Goal: Contribute content

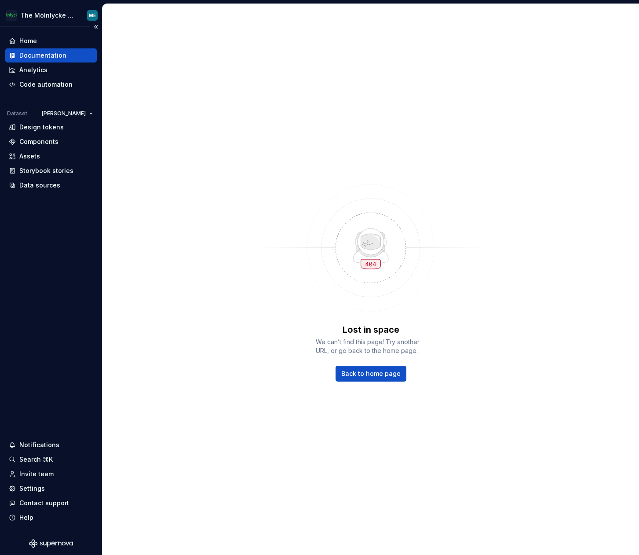
click at [48, 55] on div "Documentation" at bounding box center [42, 55] width 47 height 9
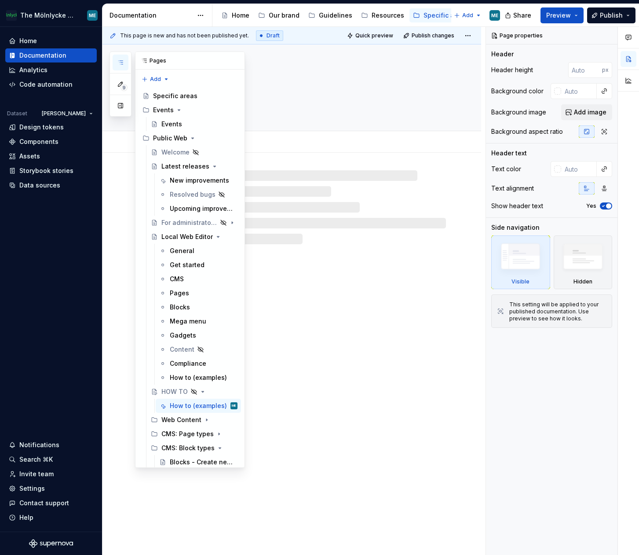
click at [114, 56] on button "button" at bounding box center [121, 63] width 16 height 16
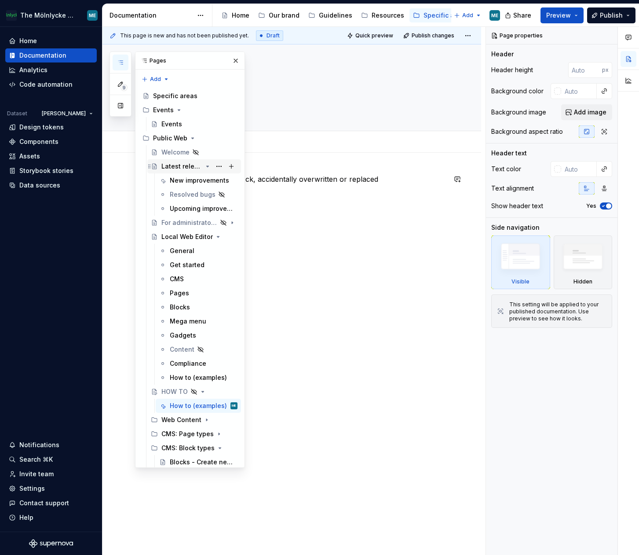
click at [184, 168] on div "Latest releases" at bounding box center [181, 166] width 41 height 9
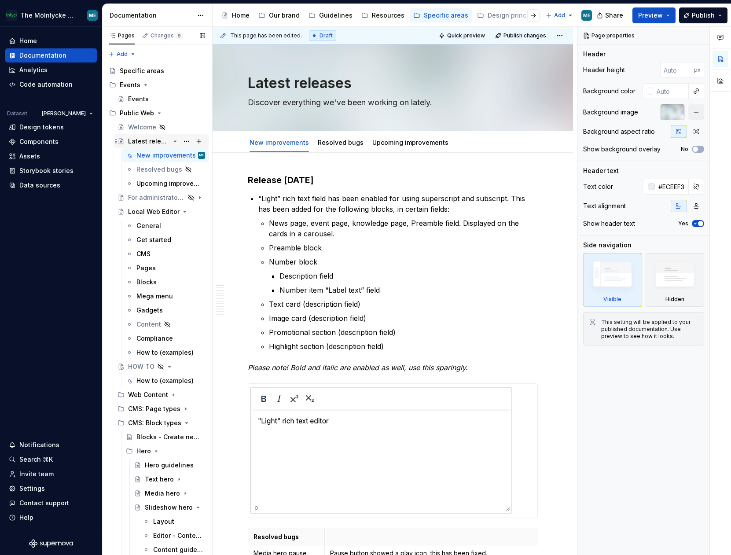
click at [142, 142] on div "Latest releases" at bounding box center [149, 141] width 42 height 9
click at [305, 179] on h3 "Release Sept 18th, 2025" at bounding box center [393, 180] width 290 height 12
type textarea "*"
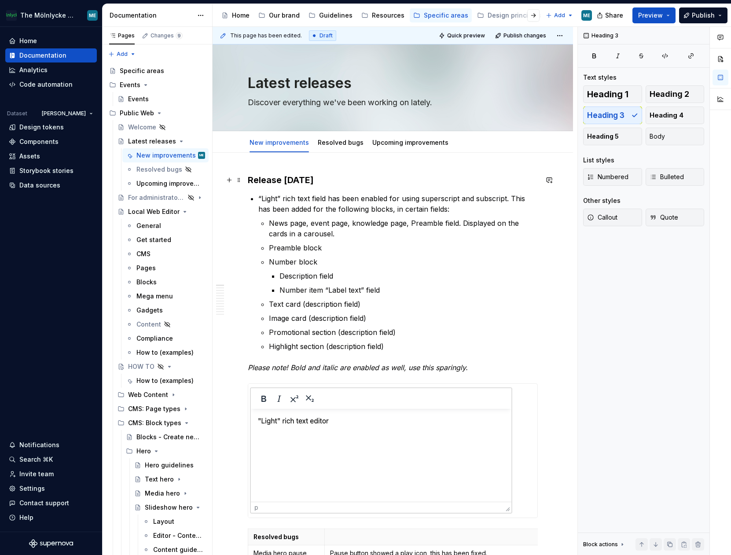
drag, startPoint x: 309, startPoint y: 179, endPoint x: 322, endPoint y: 209, distance: 33.1
click at [309, 179] on h3 "Release Sept 18th, 2025" at bounding box center [393, 180] width 290 height 12
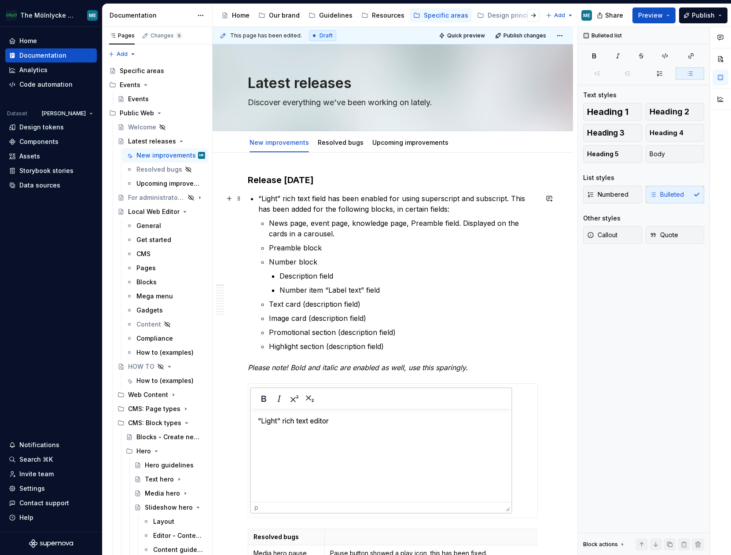
click at [345, 204] on p "“Light” rich text field has been enabled for using superscript and subscript. T…" at bounding box center [397, 203] width 279 height 21
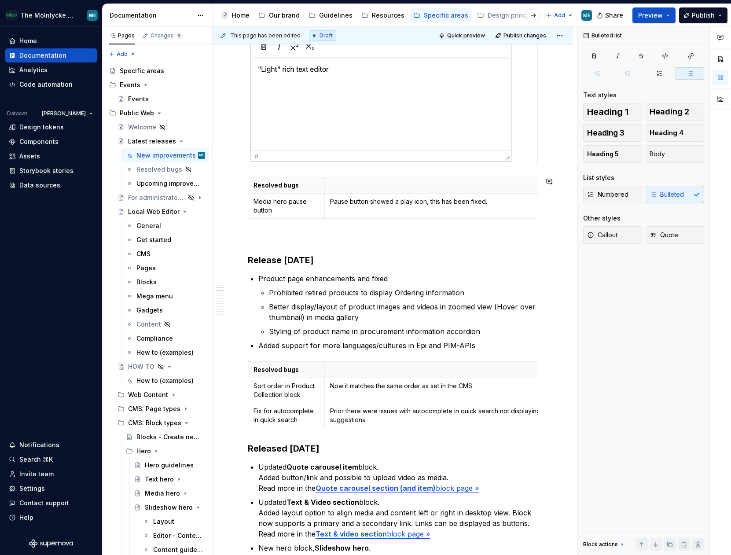
scroll to position [352, 0]
click at [283, 241] on p at bounding box center [393, 237] width 290 height 11
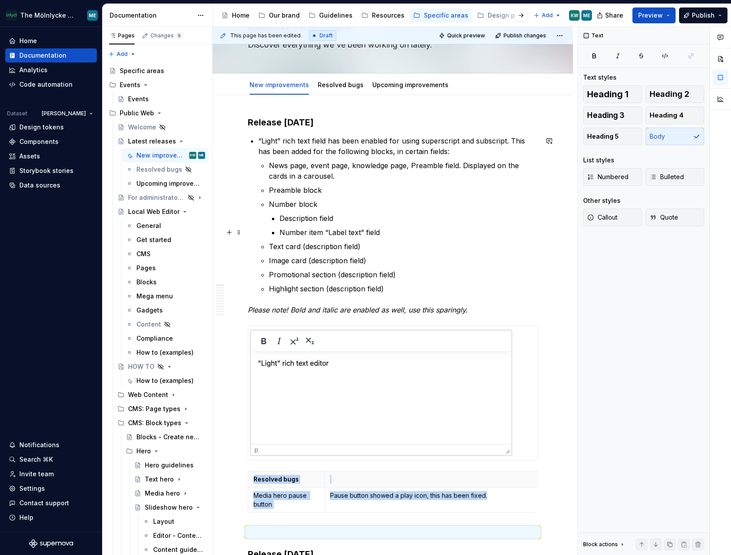
scroll to position [44, 0]
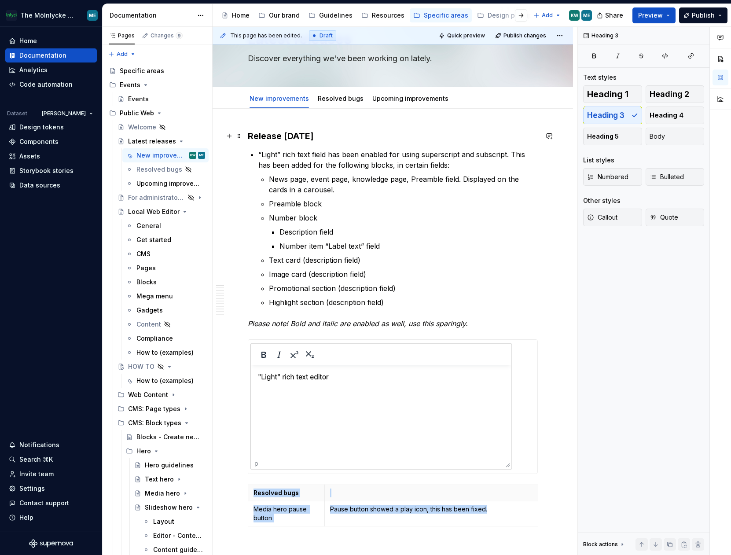
click at [488, 133] on h3 "Release Sept 19th, 2025" at bounding box center [393, 136] width 290 height 12
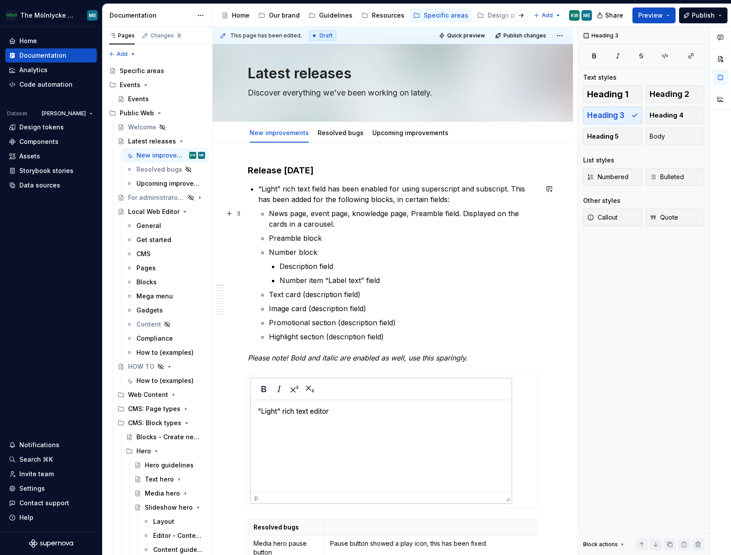
scroll to position [0, 0]
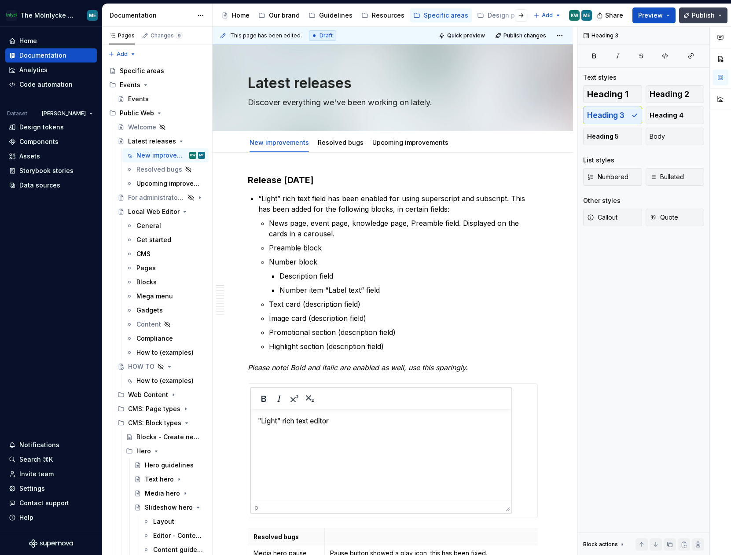
click at [639, 16] on span "Publish" at bounding box center [703, 15] width 23 height 9
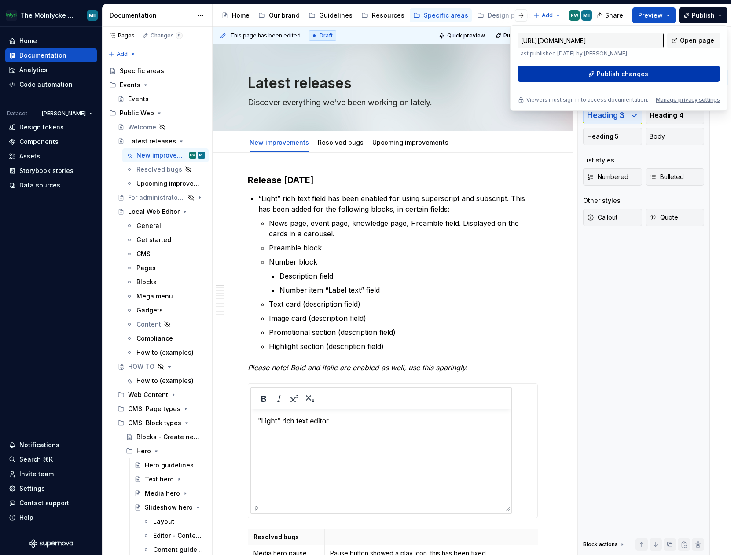
click at [627, 73] on span "Publish changes" at bounding box center [622, 74] width 51 height 9
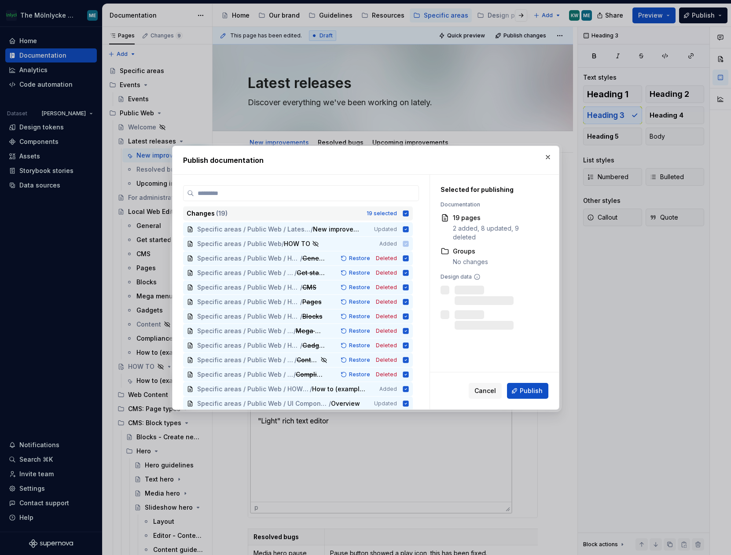
click at [405, 211] on icon at bounding box center [406, 213] width 6 height 6
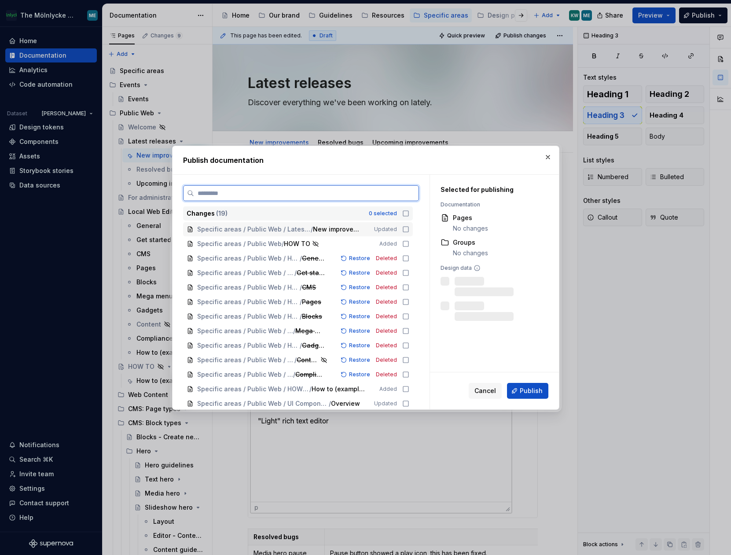
click at [408, 228] on icon at bounding box center [405, 229] width 7 height 7
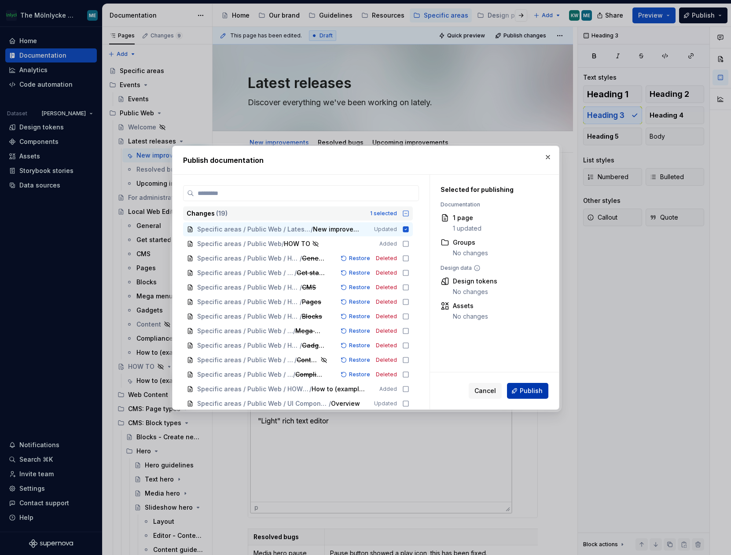
click at [521, 391] on span "Publish" at bounding box center [531, 390] width 23 height 9
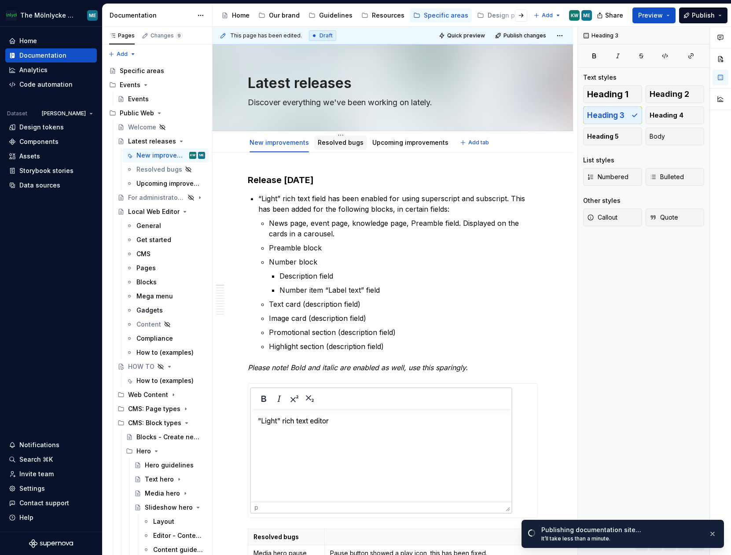
click at [345, 142] on link "Resolved bugs" at bounding box center [341, 142] width 46 height 7
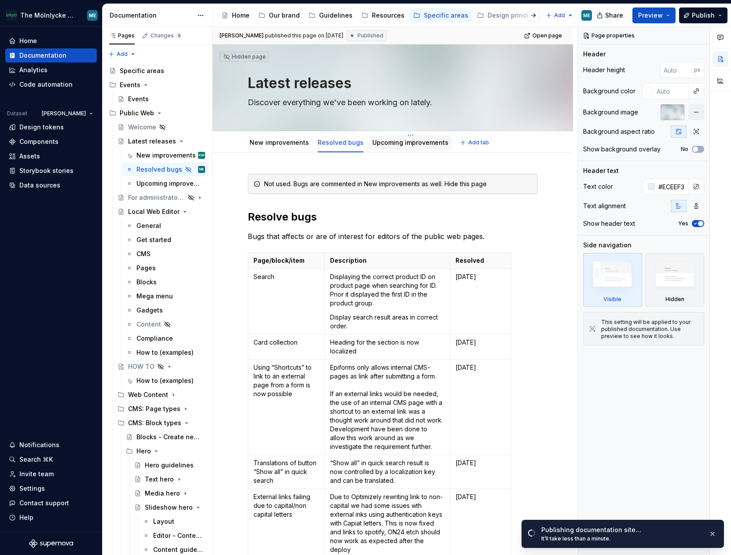
click at [396, 148] on div "Upcoming improvements" at bounding box center [410, 143] width 83 height 14
click at [396, 141] on link "Upcoming improvements" at bounding box center [410, 142] width 76 height 7
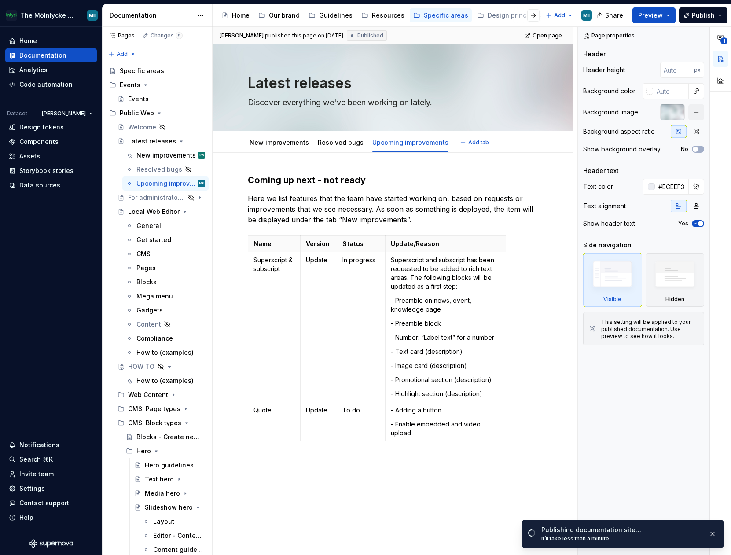
type textarea "*"
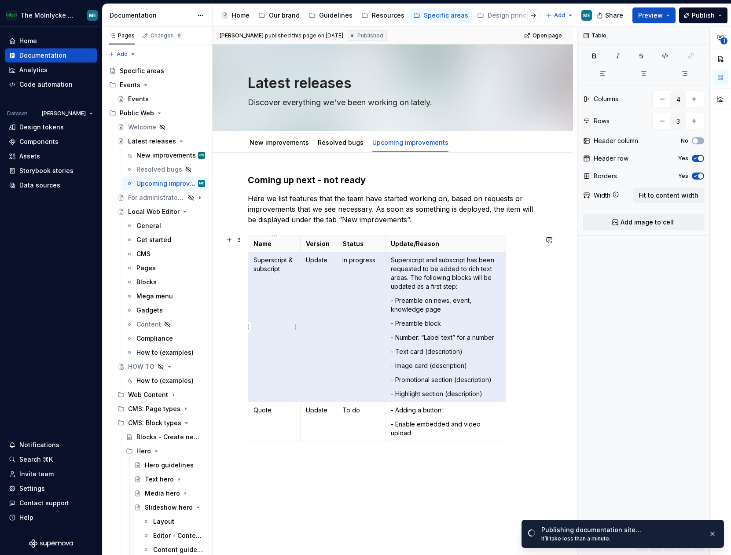
drag, startPoint x: 487, startPoint y: 391, endPoint x: 261, endPoint y: 277, distance: 253.3
click at [261, 277] on tr "Superscript & subscript Update In progress Superscript and subscript has been r…" at bounding box center [377, 327] width 258 height 150
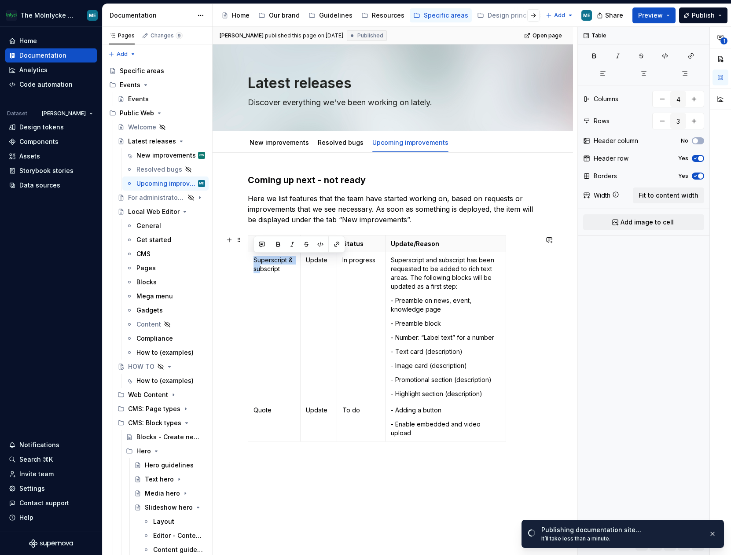
click at [506, 360] on div "Name Version Status Update/Reason Superscript & subscript Update In progress Su…" at bounding box center [393, 339] width 290 height 209
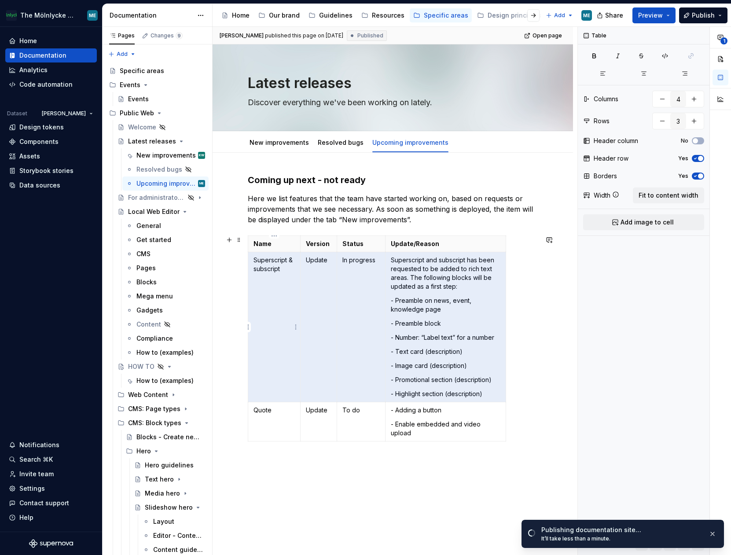
drag, startPoint x: 489, startPoint y: 391, endPoint x: 260, endPoint y: 272, distance: 258.8
click at [260, 272] on tr "Superscript & subscript Update In progress Superscript and subscript has been r…" at bounding box center [377, 327] width 258 height 150
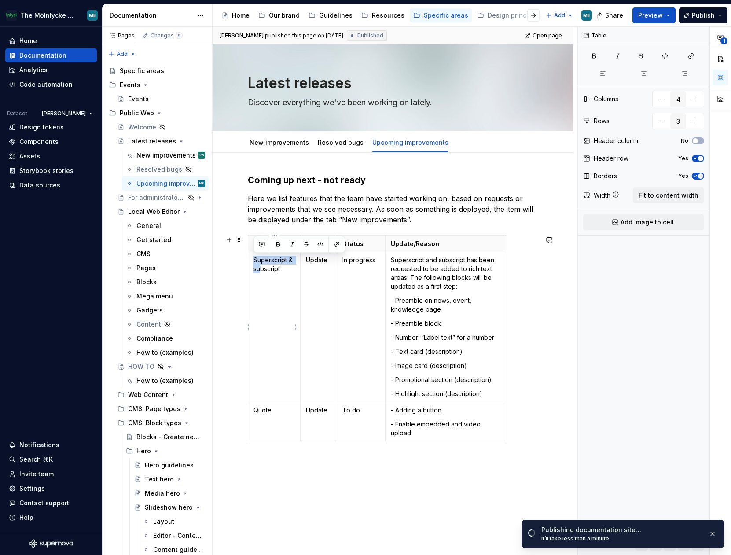
drag, startPoint x: 262, startPoint y: 261, endPoint x: 463, endPoint y: 350, distance: 219.3
click at [263, 262] on p "Superscript & subscript" at bounding box center [273, 265] width 41 height 18
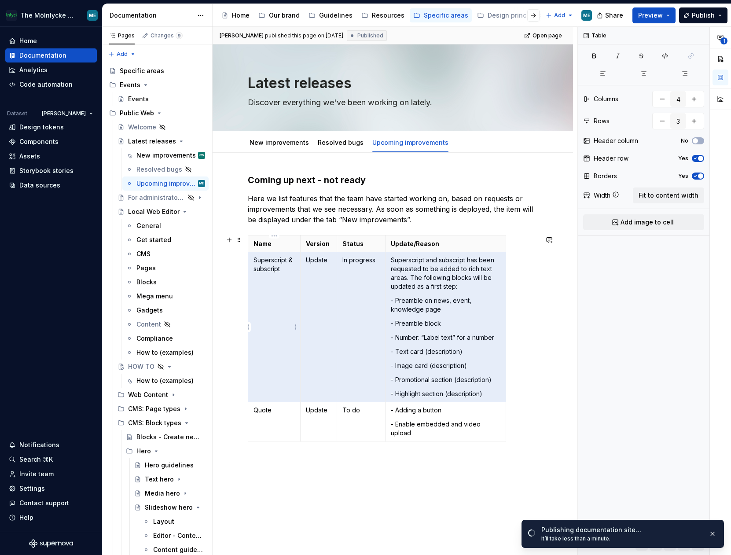
drag, startPoint x: 488, startPoint y: 397, endPoint x: 261, endPoint y: 283, distance: 253.3
click at [261, 283] on tr "Superscript & subscript Update In progress Superscript and subscript has been r…" at bounding box center [377, 327] width 258 height 150
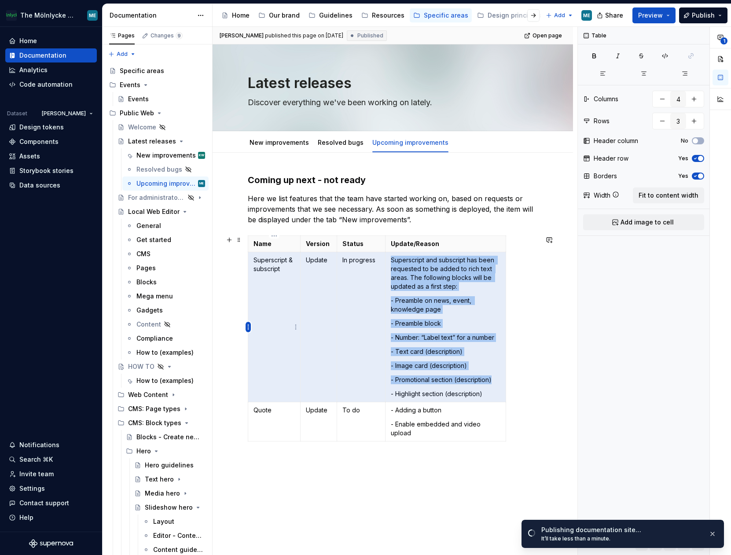
click at [248, 327] on html "The Mölnlycke Experience ME Home Documentation Analytics Code automation Datase…" at bounding box center [365, 277] width 731 height 555
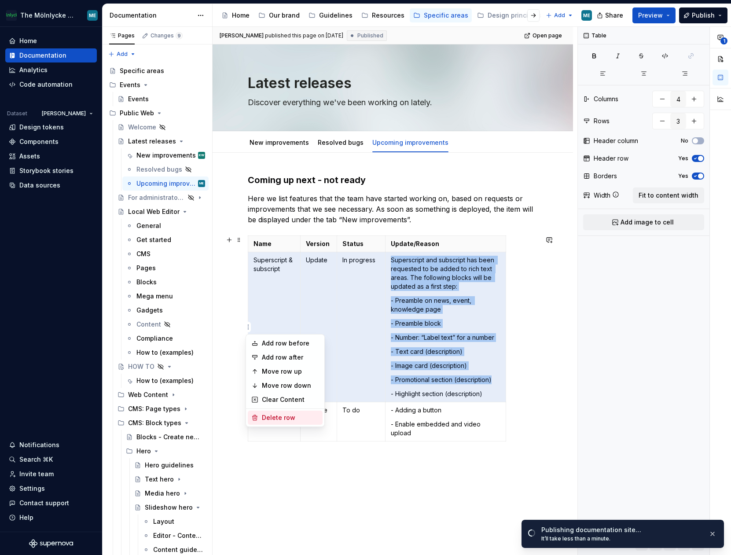
click at [284, 417] on div "Delete row" at bounding box center [290, 417] width 57 height 9
type input "2"
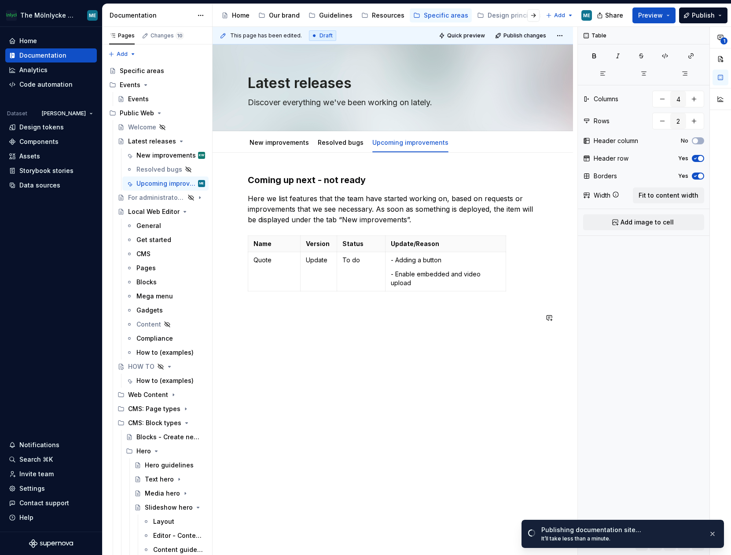
drag, startPoint x: 466, startPoint y: 351, endPoint x: 520, endPoint y: 226, distance: 136.4
click at [466, 351] on div "This page has been edited. Draft Quick preview Publish changes Latest releases …" at bounding box center [395, 291] width 365 height 528
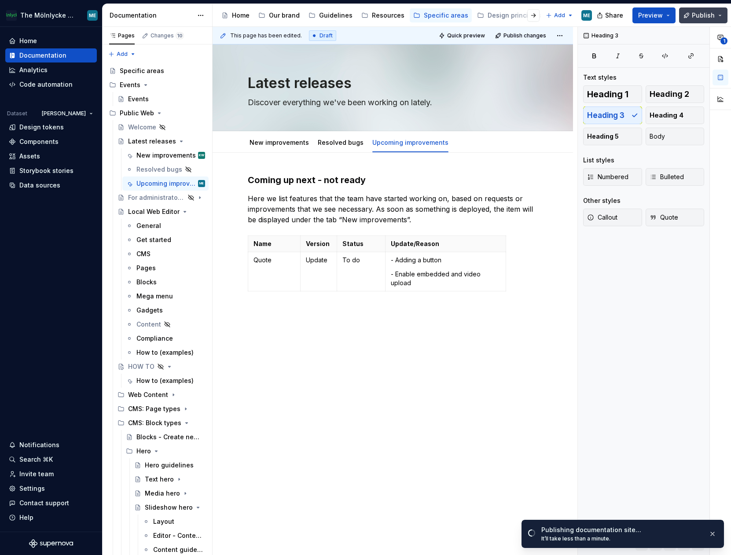
click at [639, 18] on span "Publish" at bounding box center [703, 15] width 23 height 9
click at [462, 366] on div "Coming up next - not ready Here we list features that the team have started wor…" at bounding box center [393, 331] width 360 height 356
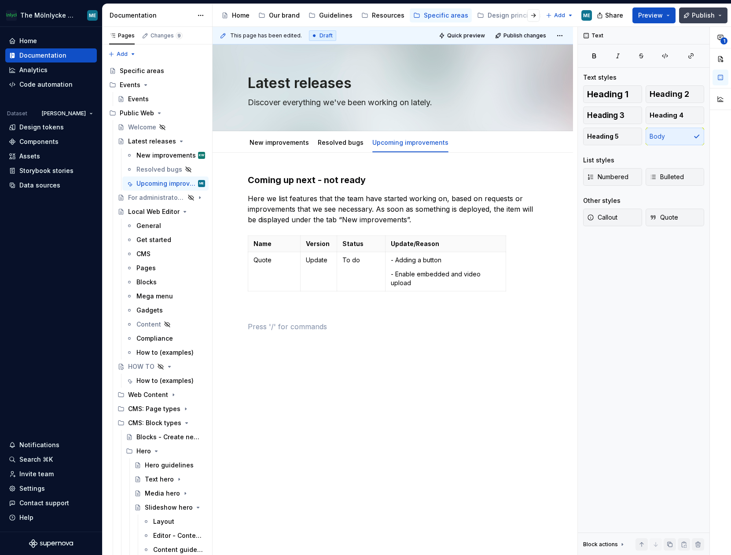
click at [639, 17] on span "Publish" at bounding box center [703, 15] width 23 height 9
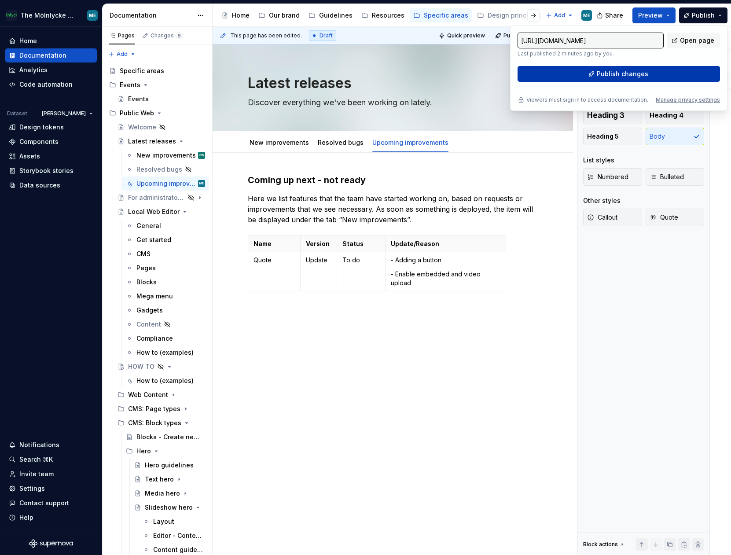
click at [626, 77] on span "Publish changes" at bounding box center [622, 74] width 51 height 9
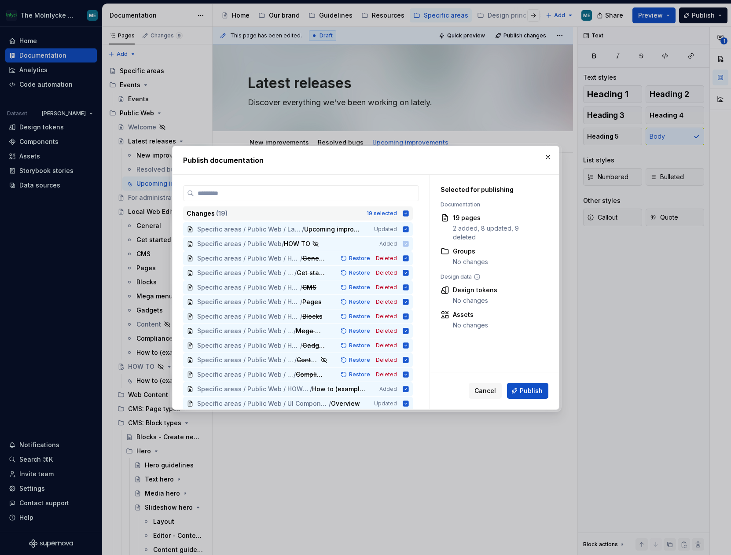
click at [408, 213] on icon at bounding box center [406, 213] width 6 height 6
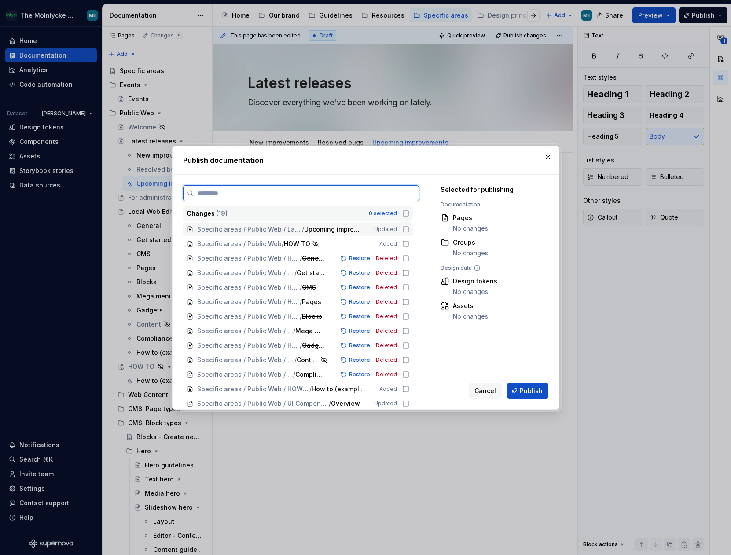
click at [405, 227] on icon at bounding box center [405, 229] width 7 height 7
click at [521, 391] on span "Publish" at bounding box center [531, 390] width 23 height 9
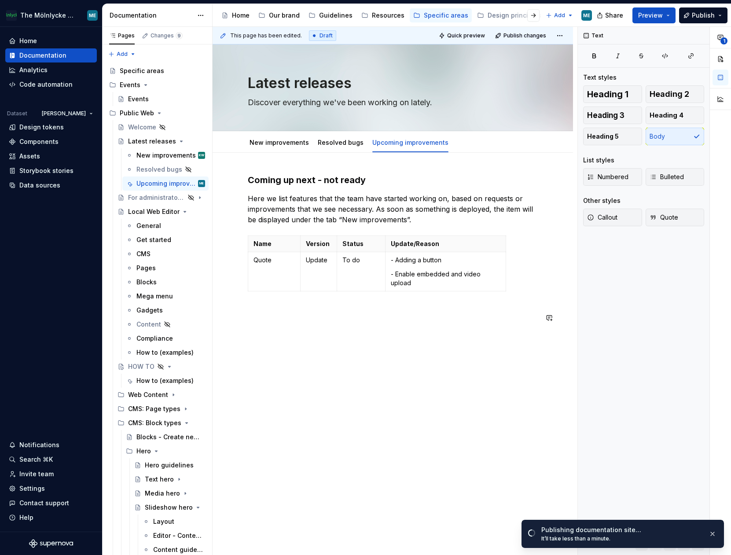
click at [460, 338] on div "Coming up next - not ready Here we list features that the team have started wor…" at bounding box center [393, 331] width 360 height 356
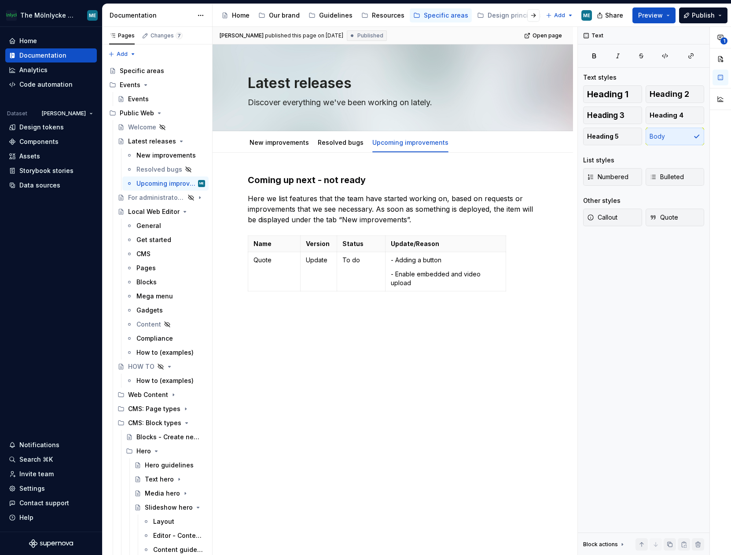
type textarea "*"
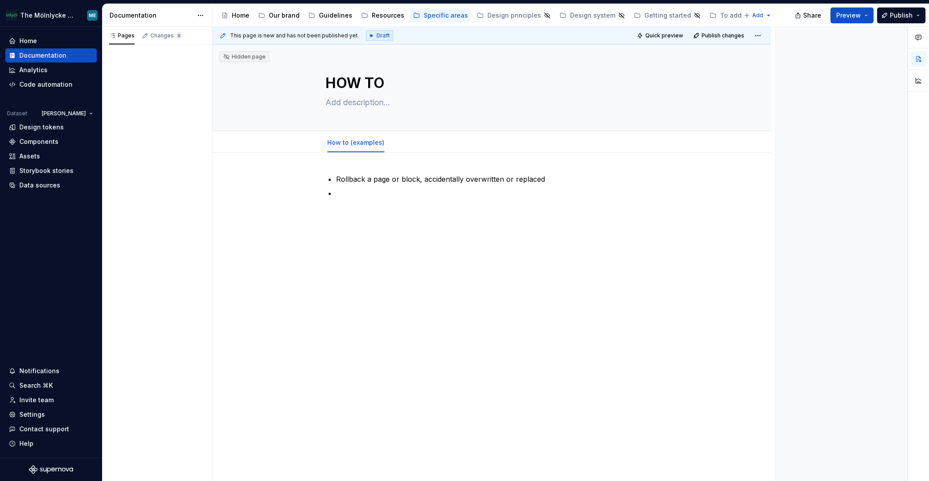
type textarea "*"
